Goal: Information Seeking & Learning: Learn about a topic

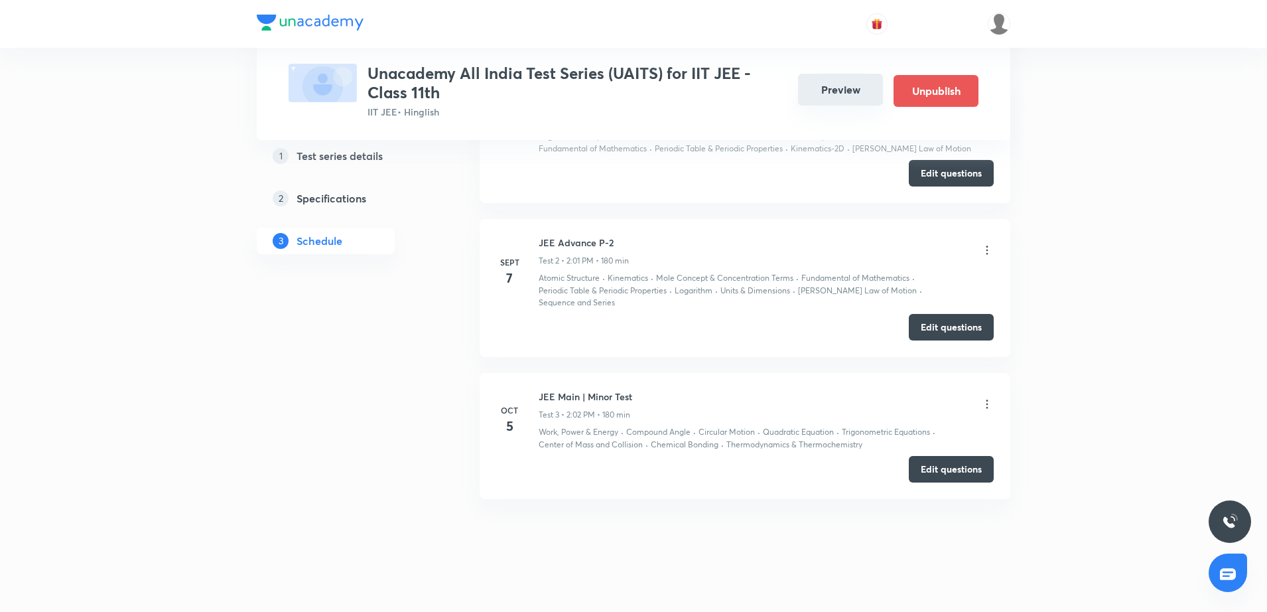
click at [841, 93] on button "Preview" at bounding box center [840, 90] width 85 height 32
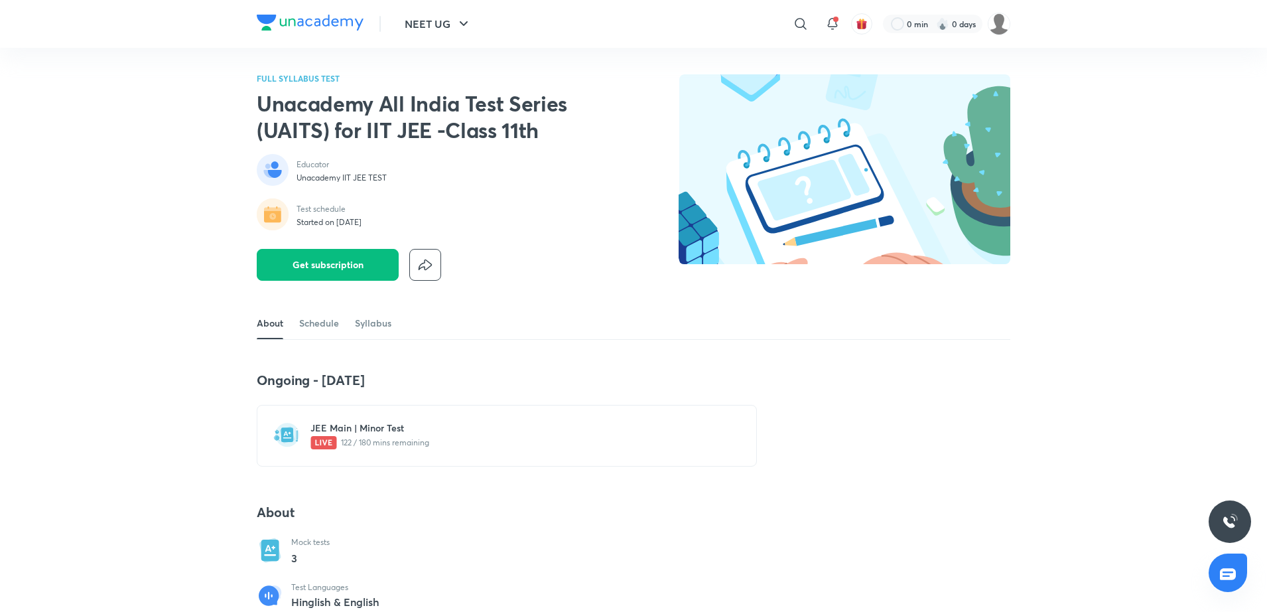
click at [361, 434] on h6 "JEE Main | Minor Test" at bounding box center [514, 427] width 409 height 13
